Goal: Transaction & Acquisition: Purchase product/service

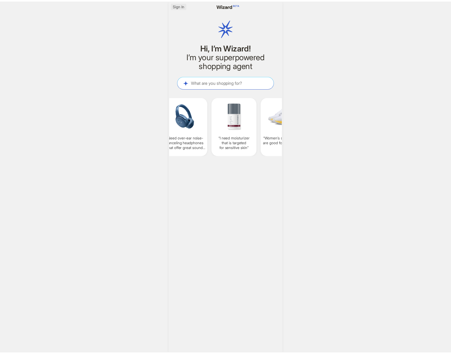
scroll to position [0, 405]
click at [179, 4] on span "Sign In" at bounding box center [180, 5] width 11 height 5
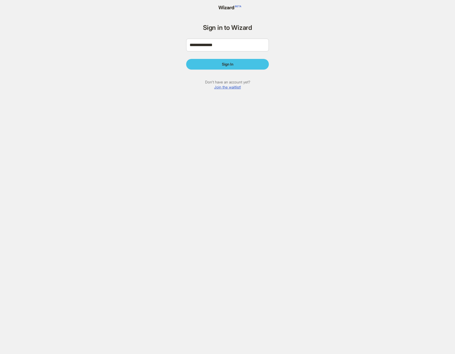
click at [249, 68] on button "Sign In" at bounding box center [227, 64] width 83 height 11
click at [248, 64] on button "Sign In" at bounding box center [227, 64] width 83 height 11
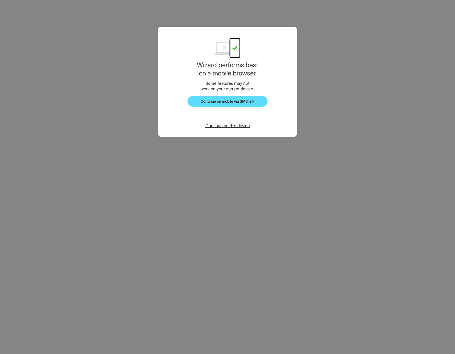
scroll to position [31, 0]
click at [231, 126] on span "Continue on this device" at bounding box center [227, 125] width 45 height 5
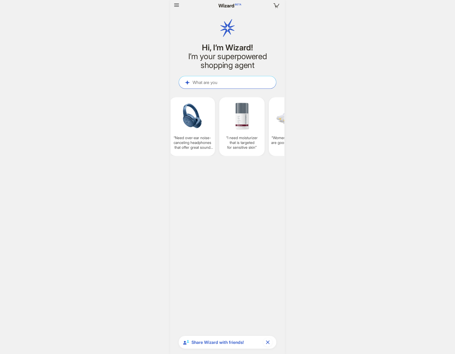
scroll to position [31, 0]
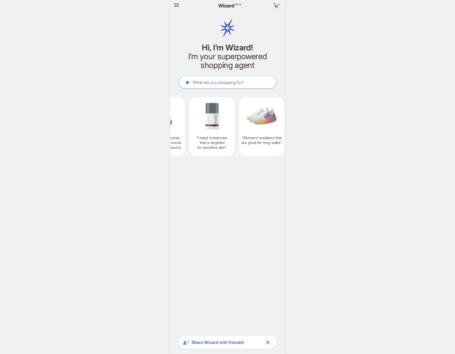
click at [350, 112] on div "Your cart is empty Hi, I’m Wizard! I’m your superpowered shopping agent What ar…" at bounding box center [227, 177] width 455 height 354
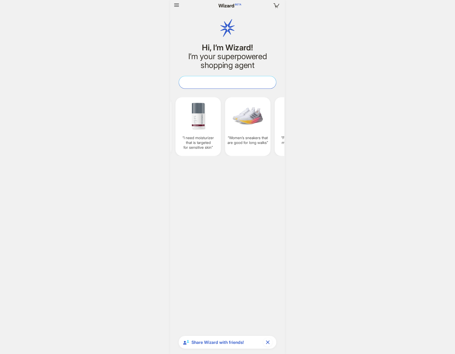
click at [226, 83] on textarea at bounding box center [227, 83] width 97 height 6
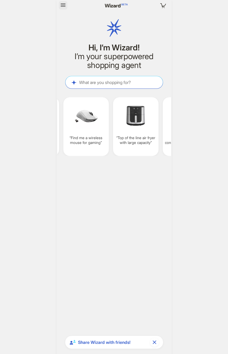
click at [62, 5] on icon "button" at bounding box center [63, 4] width 5 height 3
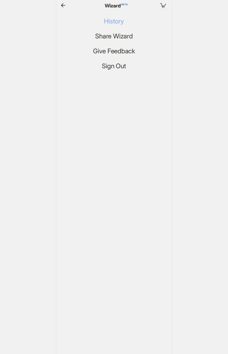
click at [116, 22] on span "History" at bounding box center [114, 22] width 20 height 8
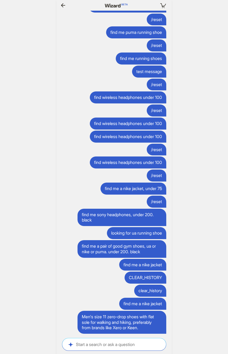
click at [207, 104] on div "Your cart is empty Hi, I’m Wizard! I’m your superpowered shopping agent What ar…" at bounding box center [114, 177] width 228 height 354
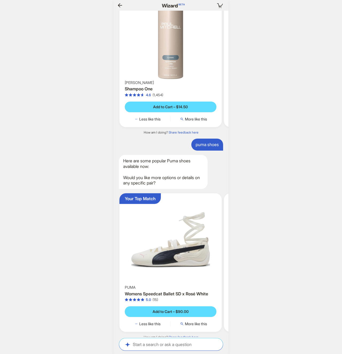
scroll to position [0, 552]
click at [264, 251] on div "Your cart is empty Hi, I’m Wizard! I’m your superpowered shopping agent What ar…" at bounding box center [171, 177] width 342 height 354
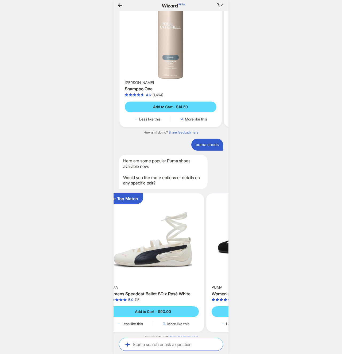
scroll to position [0, 574]
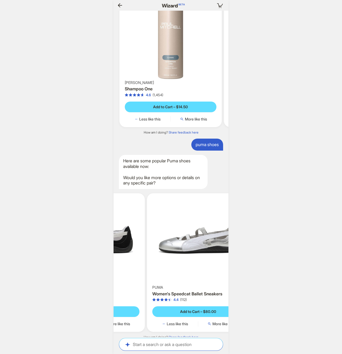
scroll to position [0, 576]
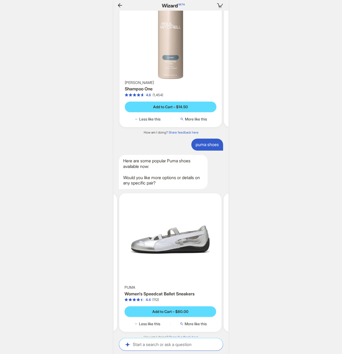
drag, startPoint x: 214, startPoint y: 256, endPoint x: 74, endPoint y: 256, distance: 140.1
click at [74, 256] on div "Your cart is empty Hi, I’m Wizard! I’m your superpowered shopping agent What ar…" at bounding box center [171, 177] width 342 height 354
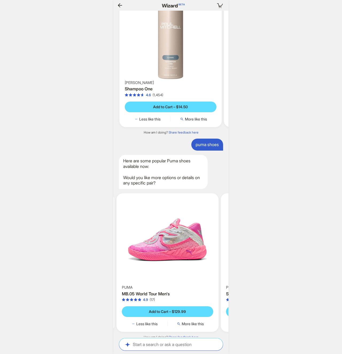
scroll to position [0, 580]
drag, startPoint x: 142, startPoint y: 258, endPoint x: 108, endPoint y: 259, distance: 33.6
click at [108, 259] on div "Your cart is empty Hi, I’m Wizard! I’m your superpowered shopping agent What ar…" at bounding box center [171, 177] width 342 height 354
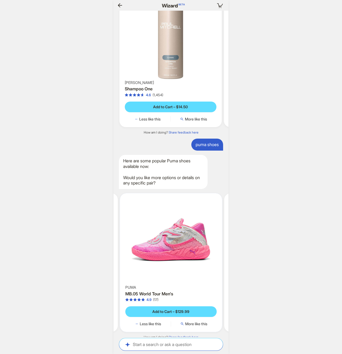
scroll to position [0, 583]
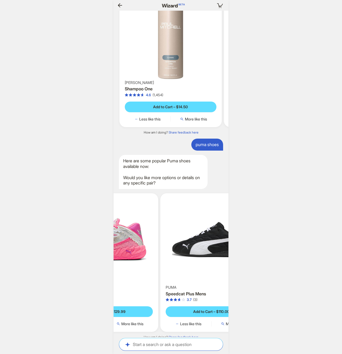
scroll to position [0, 432]
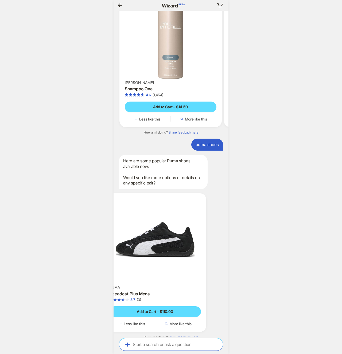
drag, startPoint x: 193, startPoint y: 258, endPoint x: 113, endPoint y: 258, distance: 80.1
click at [113, 258] on div "Your cart is empty Hi, I’m Wizard! I’m your superpowered shopping agent What ar…" at bounding box center [171, 177] width 342 height 354
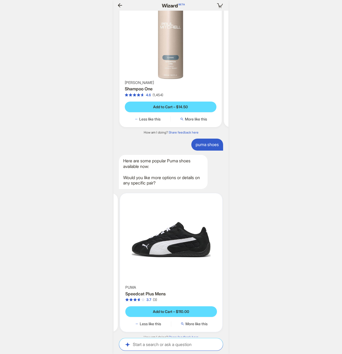
scroll to position [0, 587]
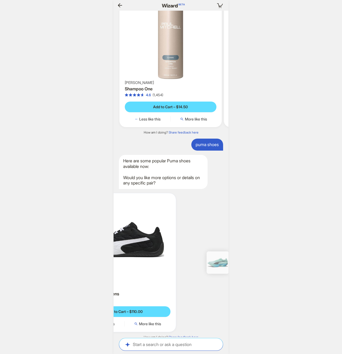
scroll to position [0, 512]
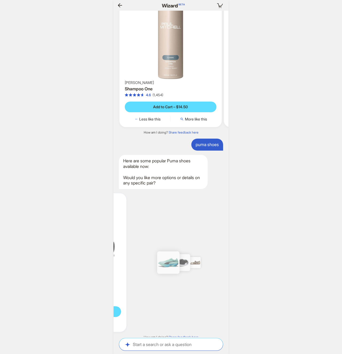
drag, startPoint x: 189, startPoint y: 256, endPoint x: 125, endPoint y: 259, distance: 63.8
click at [125, 259] on div "PUMA Speedcat Plus Mens 3.7 (3) Add to Cart – $110.00 Less like this More like …" at bounding box center [75, 262] width 102 height 139
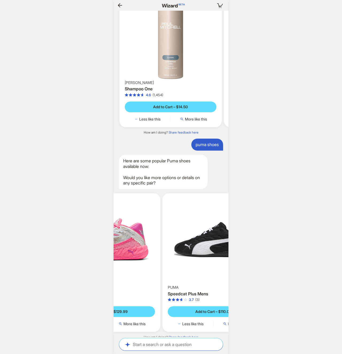
drag, startPoint x: 130, startPoint y: 259, endPoint x: 240, endPoint y: 266, distance: 109.9
click at [235, 267] on div "Your cart is empty Hi, I’m Wizard! I’m your superpowered shopping agent What ar…" at bounding box center [171, 177] width 342 height 354
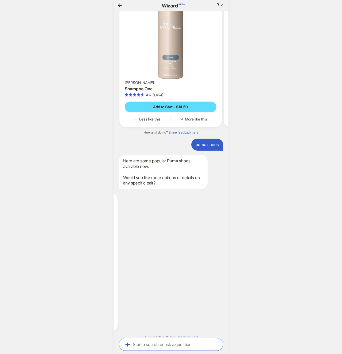
drag, startPoint x: 129, startPoint y: 258, endPoint x: 125, endPoint y: 258, distance: 4.6
click at [108, 258] on div "Your cart is empty Hi, I’m Wizard! I’m your superpowered shopping agent What ar…" at bounding box center [171, 177] width 342 height 354
drag, startPoint x: 195, startPoint y: 255, endPoint x: 127, endPoint y: 256, distance: 67.8
click at [127, 256] on div at bounding box center [155, 262] width 102 height 139
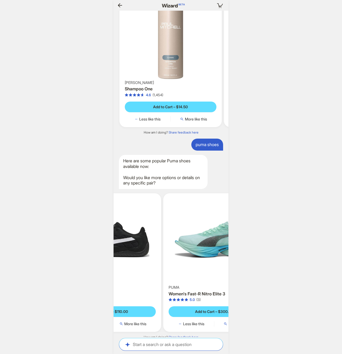
drag, startPoint x: 161, startPoint y: 262, endPoint x: 85, endPoint y: 258, distance: 75.9
click at [86, 258] on div "Your cart is empty Hi, I’m Wizard! I’m your superpowered shopping agent What ar…" at bounding box center [171, 177] width 342 height 354
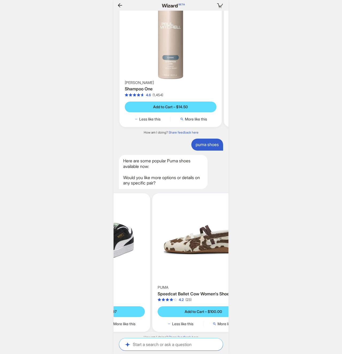
drag, startPoint x: 163, startPoint y: 257, endPoint x: 137, endPoint y: 257, distance: 25.6
click at [105, 258] on div "Your cart is empty Hi, I’m Wizard! I’m your superpowered shopping agent What ar…" at bounding box center [171, 177] width 342 height 354
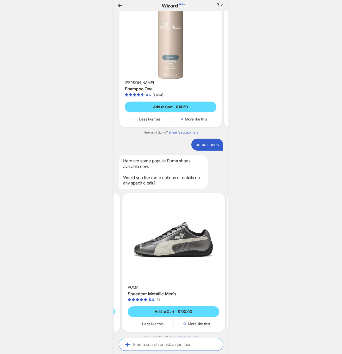
drag, startPoint x: 187, startPoint y: 253, endPoint x: 108, endPoint y: 252, distance: 79.0
click at [104, 252] on div "Your cart is empty Hi, I’m Wizard! I’m your superpowered shopping agent What ar…" at bounding box center [171, 177] width 342 height 354
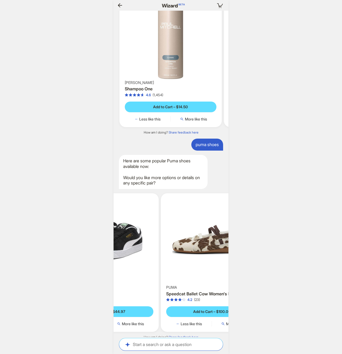
drag, startPoint x: 173, startPoint y: 254, endPoint x: 293, endPoint y: 265, distance: 121.1
click at [292, 265] on div "Your cart is empty Hi, I’m Wizard! I’m your superpowered shopping agent What ar…" at bounding box center [171, 177] width 342 height 354
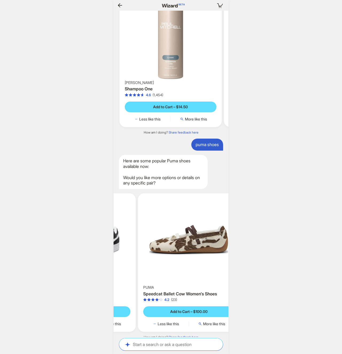
drag, startPoint x: 191, startPoint y: 255, endPoint x: 86, endPoint y: 253, distance: 104.3
click at [87, 253] on div "Your cart is empty Hi, I’m Wizard! I’m your superpowered shopping agent What ar…" at bounding box center [171, 177] width 342 height 354
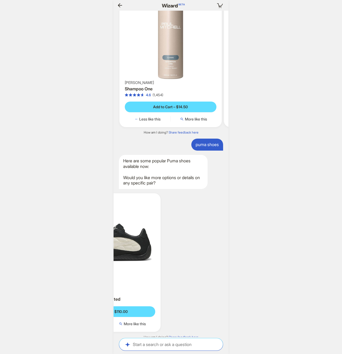
drag, startPoint x: 147, startPoint y: 249, endPoint x: 68, endPoint y: 248, distance: 79.3
click at [79, 247] on div "Your cart is empty Hi, I’m Wizard! I’m your superpowered shopping agent What ar…" at bounding box center [171, 177] width 342 height 354
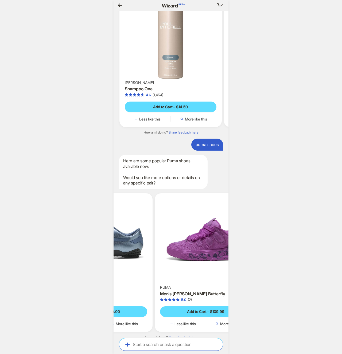
drag, startPoint x: 193, startPoint y: 254, endPoint x: 77, endPoint y: 244, distance: 116.0
click at [77, 244] on div "Your cart is empty Hi, I’m Wizard! I’m your superpowered shopping agent What ar…" at bounding box center [171, 177] width 342 height 354
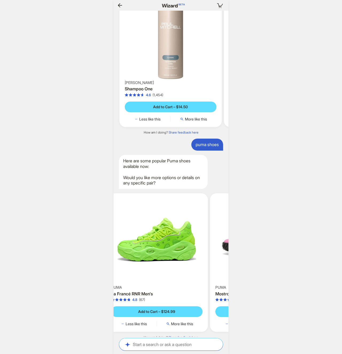
drag, startPoint x: 184, startPoint y: 249, endPoint x: 95, endPoint y: 251, distance: 89.4
click at [95, 251] on div "Your cart is empty Hi, I’m Wizard! I’m your superpowered shopping agent What ar…" at bounding box center [171, 177] width 342 height 354
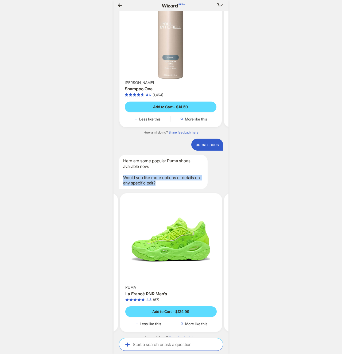
drag, startPoint x: 125, startPoint y: 171, endPoint x: 175, endPoint y: 180, distance: 51.1
click at [175, 180] on div "Here are some popular Puma shoes available now: Would you like more options or …" at bounding box center [163, 172] width 89 height 34
click at [195, 179] on div "Here are some popular Puma shoes available now: Would you like more options or …" at bounding box center [163, 172] width 89 height 34
click at [329, 247] on div "Your cart is empty Hi, I’m Wizard! I’m your superpowered shopping agent What ar…" at bounding box center [171, 177] width 342 height 354
drag, startPoint x: 124, startPoint y: 170, endPoint x: 184, endPoint y: 179, distance: 61.1
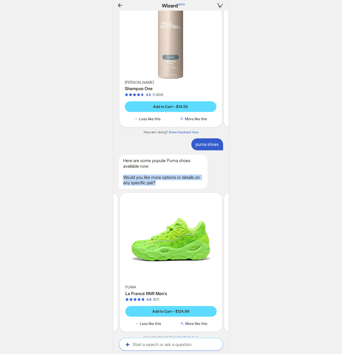
click at [184, 179] on div "Here are some popular Puma shoes available now: Would you like more options or …" at bounding box center [163, 172] width 89 height 34
click at [173, 177] on div "Here are some popular Puma shoes available now: Would you like more options or …" at bounding box center [163, 172] width 89 height 34
drag, startPoint x: 124, startPoint y: 170, endPoint x: 185, endPoint y: 179, distance: 62.0
click at [185, 179] on div "Here are some popular Puma shoes available now: Would you like more options or …" at bounding box center [163, 172] width 89 height 34
click at [176, 173] on div "Here are some popular Puma shoes available now: Would you like more options or …" at bounding box center [163, 172] width 89 height 34
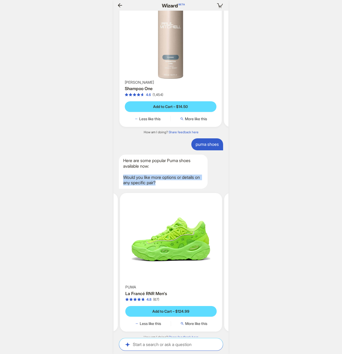
drag, startPoint x: 123, startPoint y: 171, endPoint x: 169, endPoint y: 177, distance: 46.5
click at [169, 177] on div "Here are some popular Puma shoes available now: Would you like more options or …" at bounding box center [163, 172] width 89 height 34
click at [176, 168] on div "Here are some popular Puma shoes available now: Would you like more options or …" at bounding box center [163, 172] width 89 height 34
